Goal: Find contact information: Find contact information

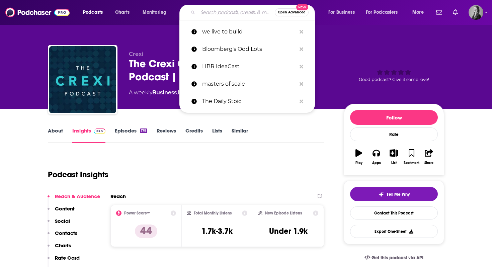
click at [220, 15] on input "Search podcasts, credits, & more..." at bounding box center [236, 12] width 77 height 11
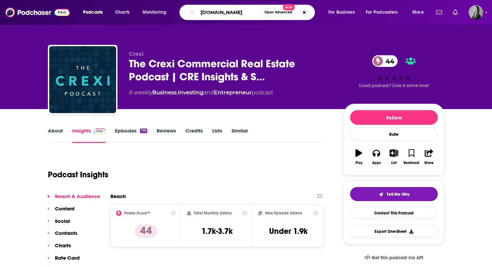
type input "[DOMAIN_NAME]"
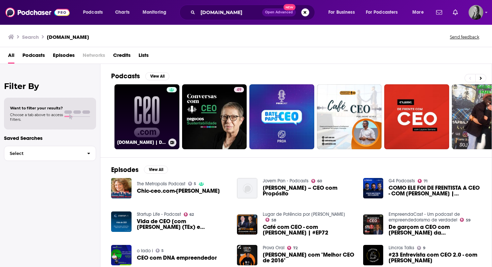
click at [152, 102] on link "[DOMAIN_NAME] | Dispatches from the frontiers of leadership" at bounding box center [146, 116] width 65 height 65
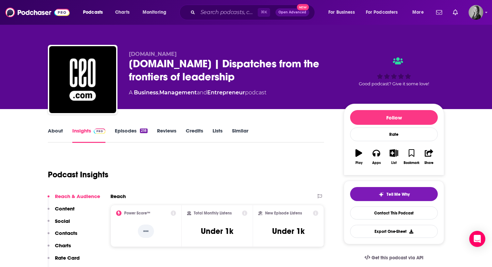
click at [50, 131] on link "About" at bounding box center [55, 134] width 15 height 15
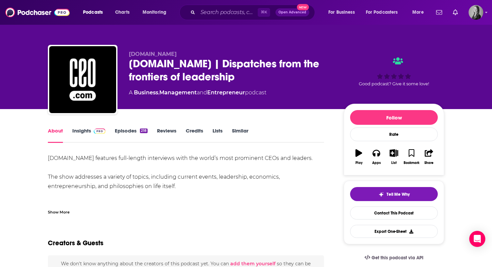
drag, startPoint x: 210, startPoint y: 187, endPoint x: 49, endPoint y: 158, distance: 163.9
click at [49, 158] on div "[DOMAIN_NAME] features full-length interviews with the world’s most prominent C…" at bounding box center [186, 233] width 276 height 159
copy div "[DOMAIN_NAME] features full-length interviews with the world’s most prominent C…"
click at [81, 132] on link "Insights" at bounding box center [88, 134] width 33 height 15
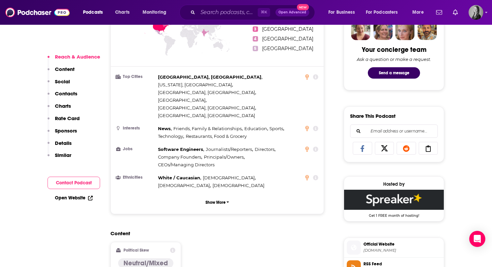
scroll to position [339, 0]
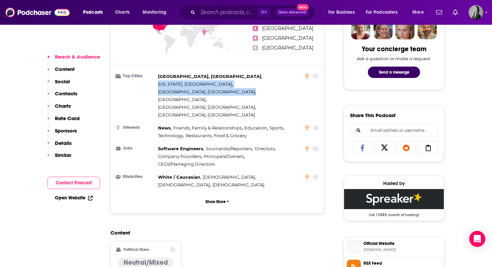
drag, startPoint x: 242, startPoint y: 84, endPoint x: 191, endPoint y: 74, distance: 51.8
click at [191, 74] on div "[GEOGRAPHIC_DATA], [GEOGRAPHIC_DATA] , [US_STATE], [GEOGRAPHIC_DATA] , [GEOGRAP…" at bounding box center [229, 96] width 143 height 46
click at [191, 81] on span "[US_STATE], [GEOGRAPHIC_DATA]" at bounding box center [195, 83] width 74 height 5
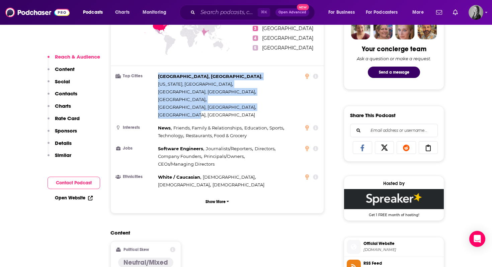
drag, startPoint x: 159, startPoint y: 73, endPoint x: 231, endPoint y: 85, distance: 72.6
click at [231, 85] on ul "Top Cities [GEOGRAPHIC_DATA], [GEOGRAPHIC_DATA] , [US_STATE], [GEOGRAPHIC_DATA]…" at bounding box center [217, 131] width 202 height 116
copy div "[GEOGRAPHIC_DATA], [GEOGRAPHIC_DATA] , [US_STATE], [GEOGRAPHIC_DATA] , [GEOGRAP…"
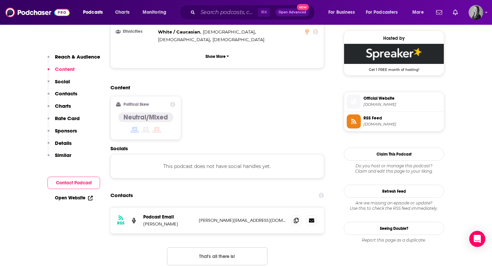
scroll to position [533, 0]
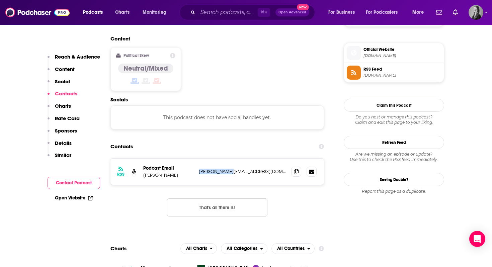
drag, startPoint x: 231, startPoint y: 133, endPoint x: 198, endPoint y: 132, distance: 32.8
click at [197, 159] on div "RSS Podcast Email [PERSON_NAME] [PERSON_NAME][EMAIL_ADDRESS][DOMAIN_NAME] [PERS…" at bounding box center [216, 172] width 213 height 26
copy p "[PERSON_NAME][EMAIL_ADDRESS][DOMAIN_NAME]"
